Goal: Transaction & Acquisition: Download file/media

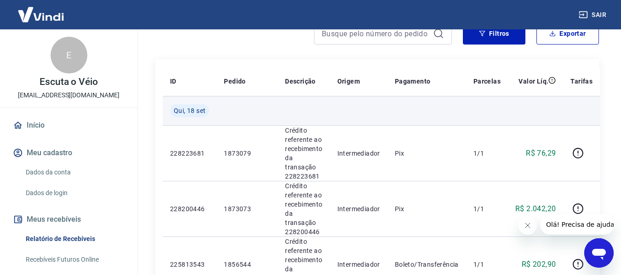
scroll to position [46, 0]
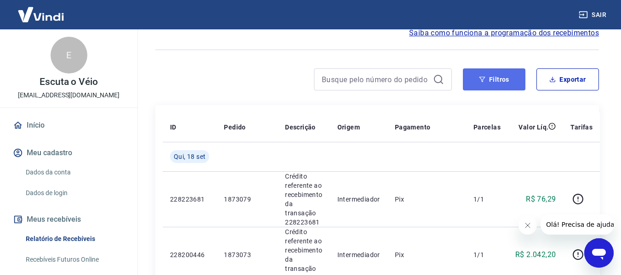
click at [492, 85] on button "Filtros" at bounding box center [494, 79] width 63 height 22
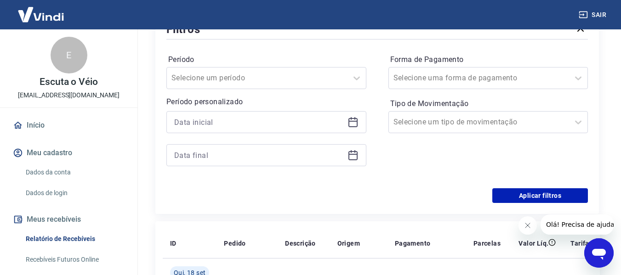
scroll to position [138, 0]
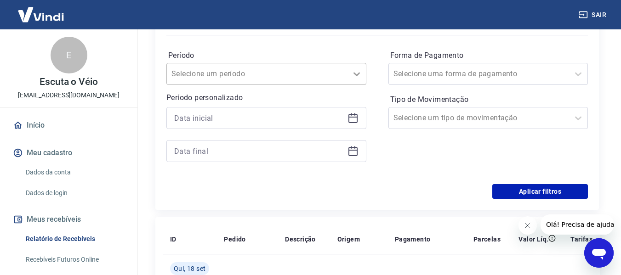
click at [360, 71] on icon at bounding box center [356, 73] width 11 height 11
click at [326, 47] on div "Período Selecione um período Período personalizado Forma de Pagamento Selecione…" at bounding box center [376, 110] width 421 height 147
click at [349, 118] on icon at bounding box center [352, 118] width 9 height 9
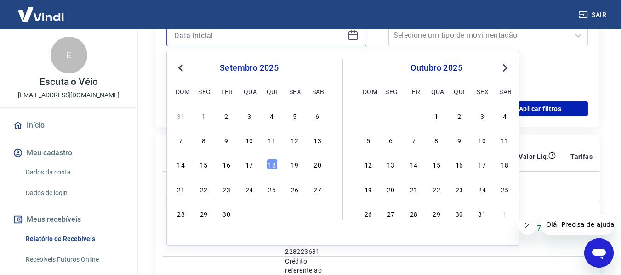
scroll to position [230, 0]
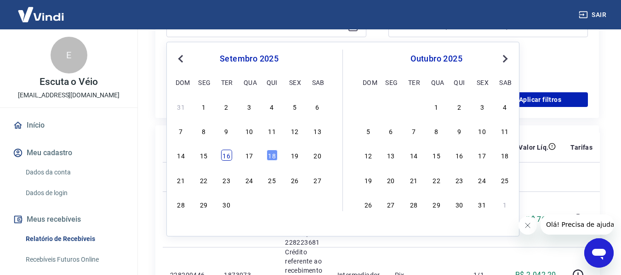
click at [223, 152] on div "16" at bounding box center [226, 155] width 11 height 11
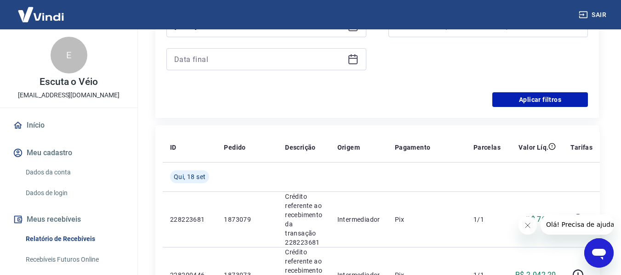
type input "[DATE]"
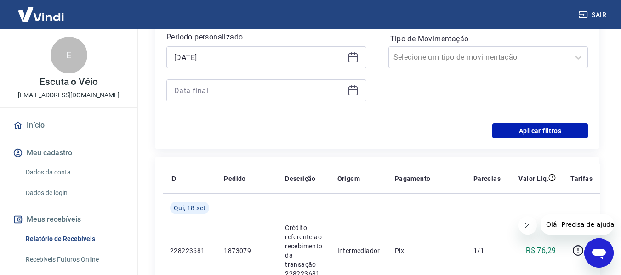
scroll to position [138, 0]
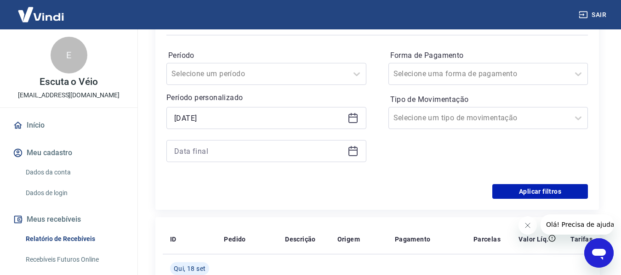
click at [359, 149] on div at bounding box center [266, 151] width 200 height 22
click at [350, 150] on icon at bounding box center [352, 150] width 9 height 1
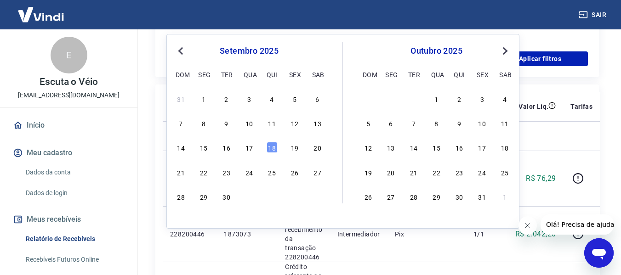
scroll to position [276, 0]
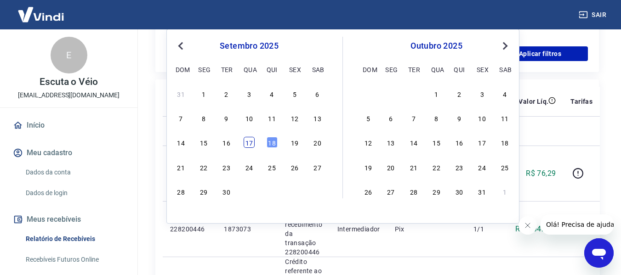
click at [252, 143] on div "17" at bounding box center [249, 142] width 11 height 11
type input "[DATE]"
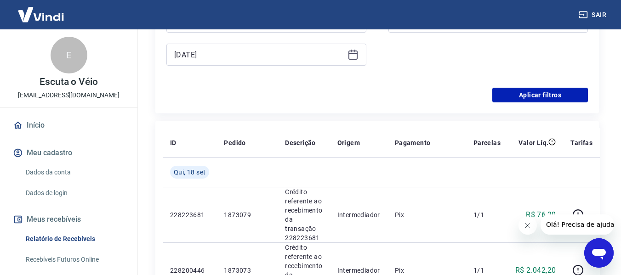
scroll to position [138, 0]
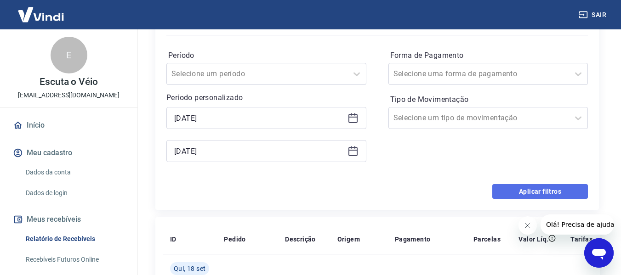
click at [551, 189] on button "Aplicar filtros" at bounding box center [540, 191] width 96 height 15
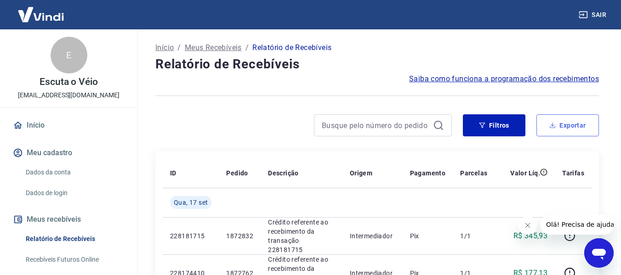
click at [550, 120] on button "Exportar" at bounding box center [567, 125] width 63 height 22
type input "[DATE]"
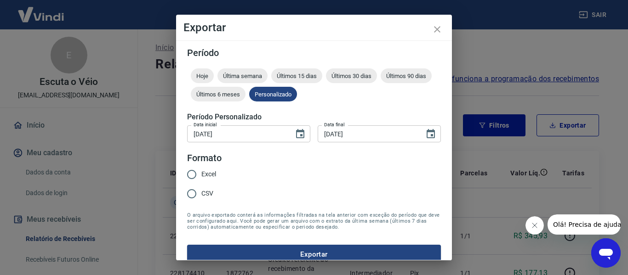
click at [215, 175] on span "Excel" at bounding box center [208, 175] width 15 height 10
click at [201, 175] on input "Excel" at bounding box center [191, 174] width 19 height 19
radio input "true"
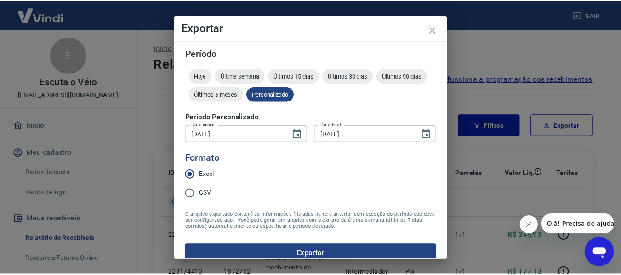
scroll to position [11, 0]
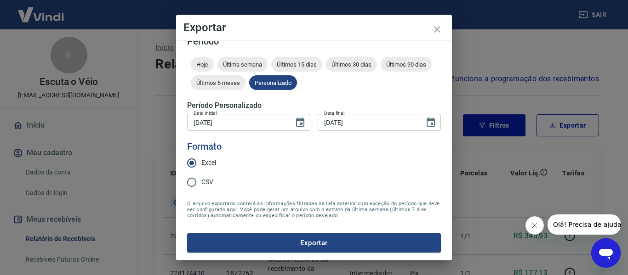
click at [204, 187] on span "CSV" at bounding box center [207, 182] width 12 height 10
click at [201, 187] on input "CSV" at bounding box center [191, 182] width 19 height 19
radio input "true"
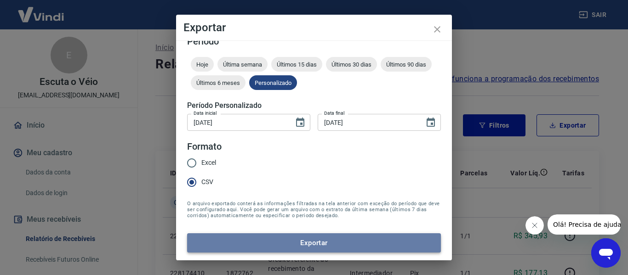
click at [324, 243] on button "Exportar" at bounding box center [314, 242] width 254 height 19
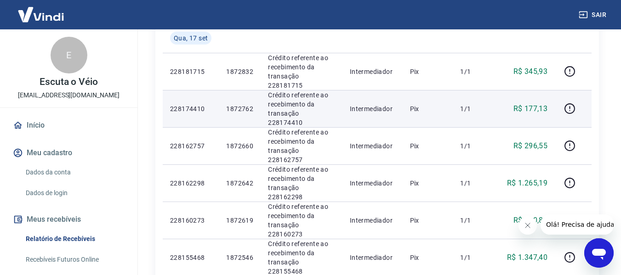
scroll to position [0, 0]
